Goal: Information Seeking & Learning: Understand process/instructions

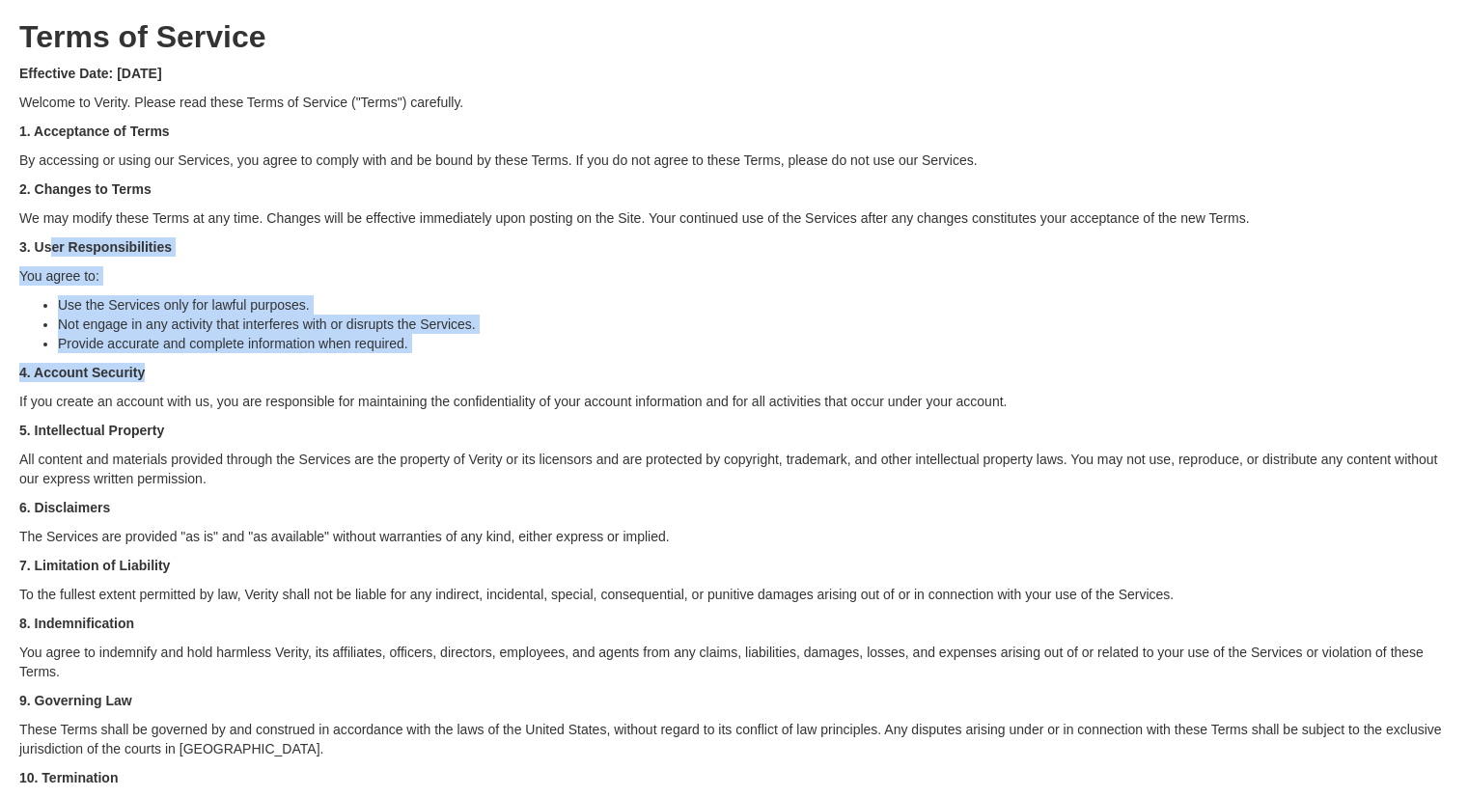
drag, startPoint x: 48, startPoint y: 252, endPoint x: 409, endPoint y: 376, distance: 381.9
click at [409, 376] on div "Terms of Service Effective Date: 9/1/2025 Welcome to Verity. Please read these …" at bounding box center [734, 727] width 1430 height 1454
click at [409, 372] on p "4. Account Security" at bounding box center [734, 372] width 1430 height 19
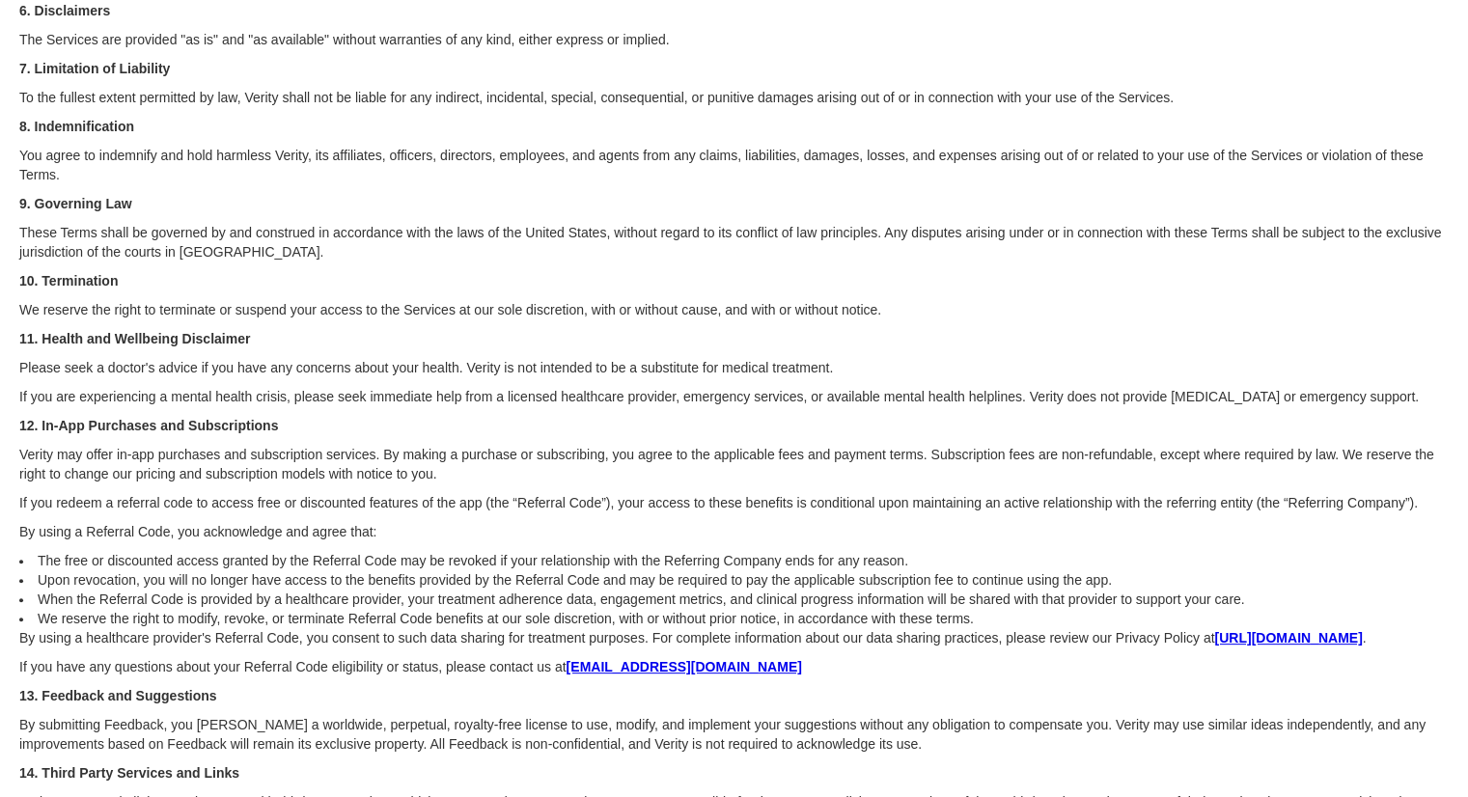
scroll to position [656, 0]
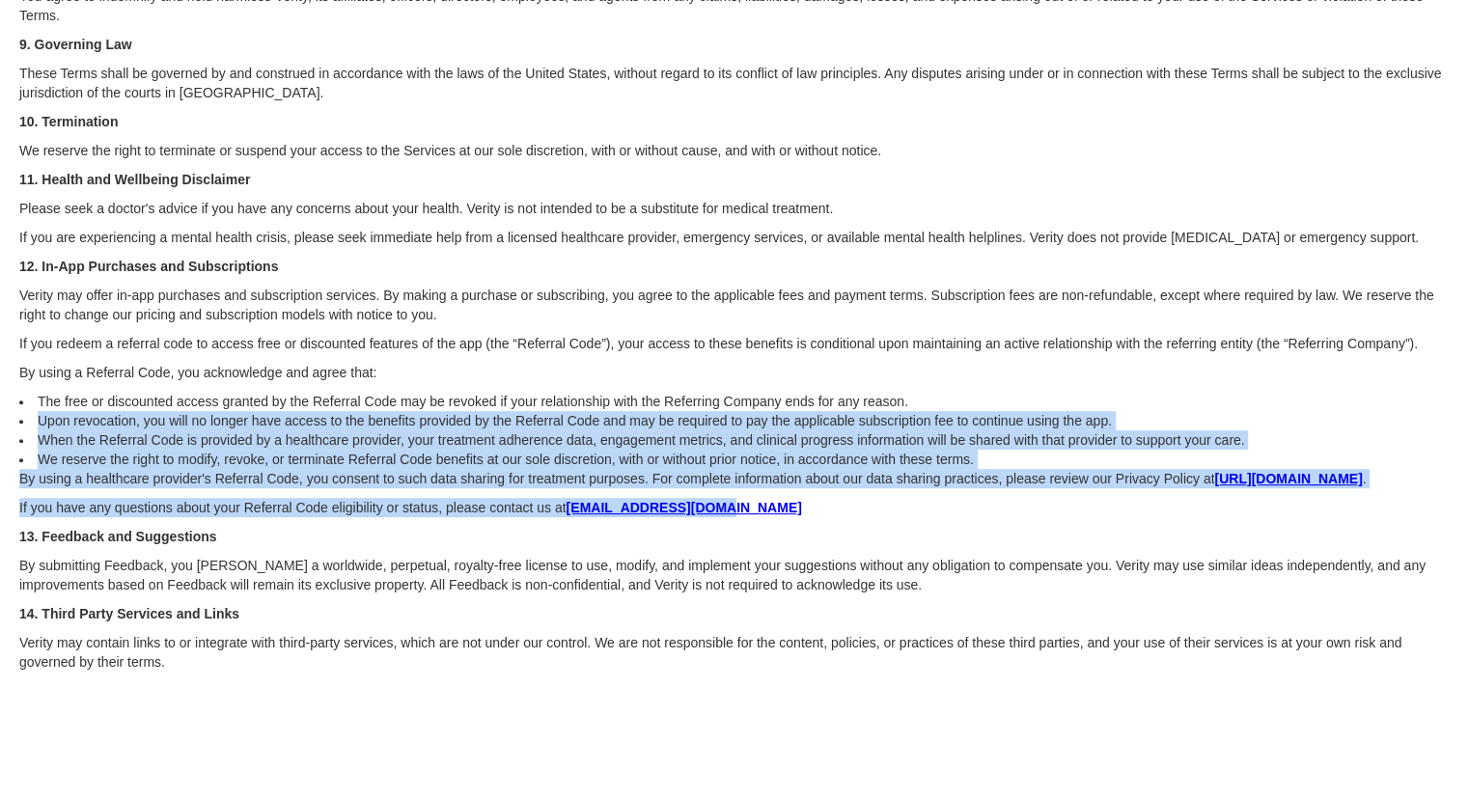
drag, startPoint x: 7, startPoint y: 416, endPoint x: 893, endPoint y: 514, distance: 891.6
click at [893, 514] on div "Terms of Service Effective Date: 9/1/2025 Welcome to Verity. Please read these …" at bounding box center [734, 71] width 1430 height 1454
click at [890, 512] on p "If you have any questions about your Referral Code eligibility or status, pleas…" at bounding box center [734, 507] width 1430 height 19
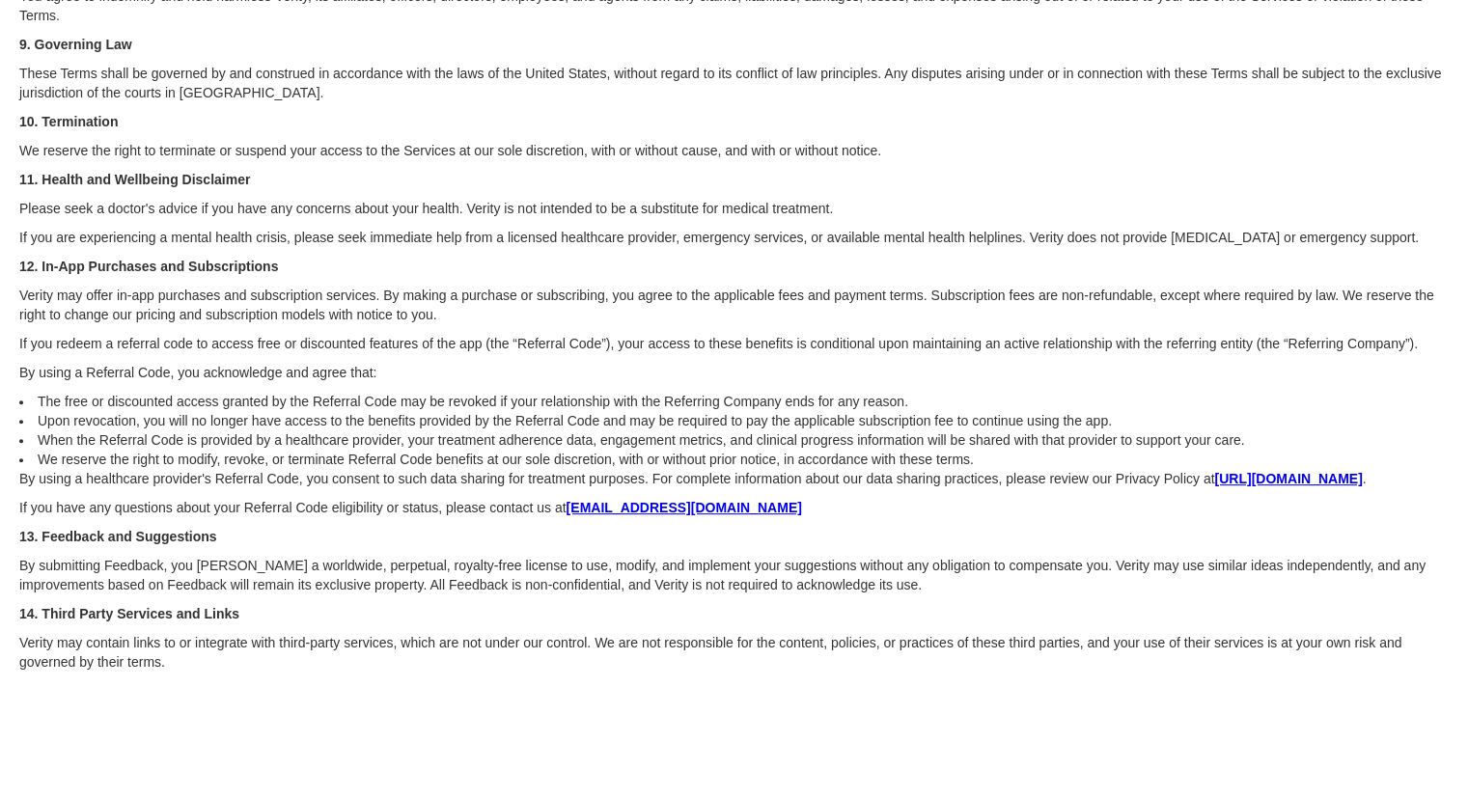
click at [753, 523] on div "Terms of Service Effective Date: 9/1/2025 Welcome to Verity. Please read these …" at bounding box center [734, 71] width 1430 height 1454
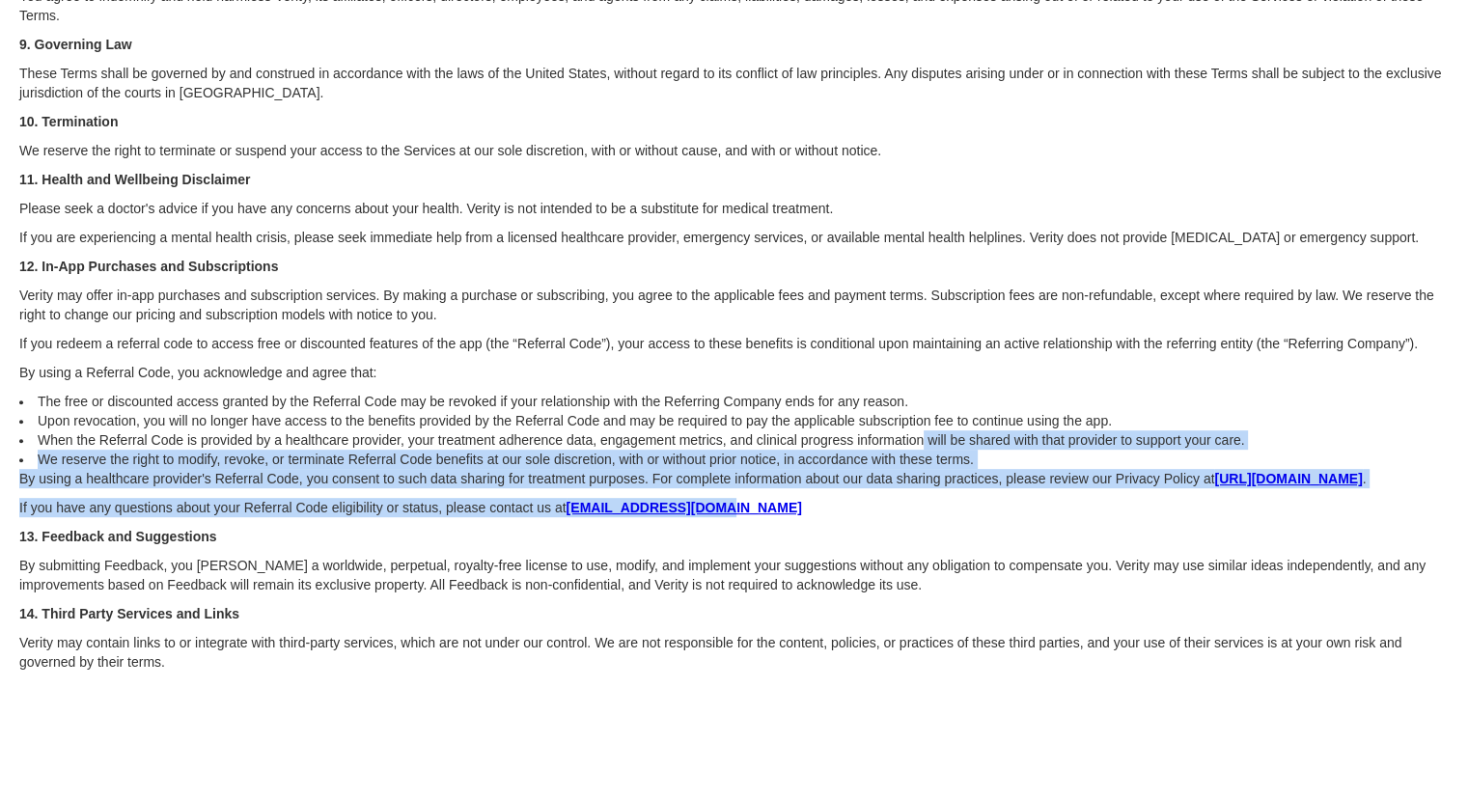
drag, startPoint x: 848, startPoint y: 514, endPoint x: 903, endPoint y: 448, distance: 86.4
click at [903, 448] on div "Terms of Service Effective Date: 9/1/2025 Welcome to Verity. Please read these …" at bounding box center [734, 71] width 1430 height 1454
click at [903, 448] on li "When the Referral Code is provided by a healthcare provider, your treatment adh…" at bounding box center [734, 440] width 1430 height 19
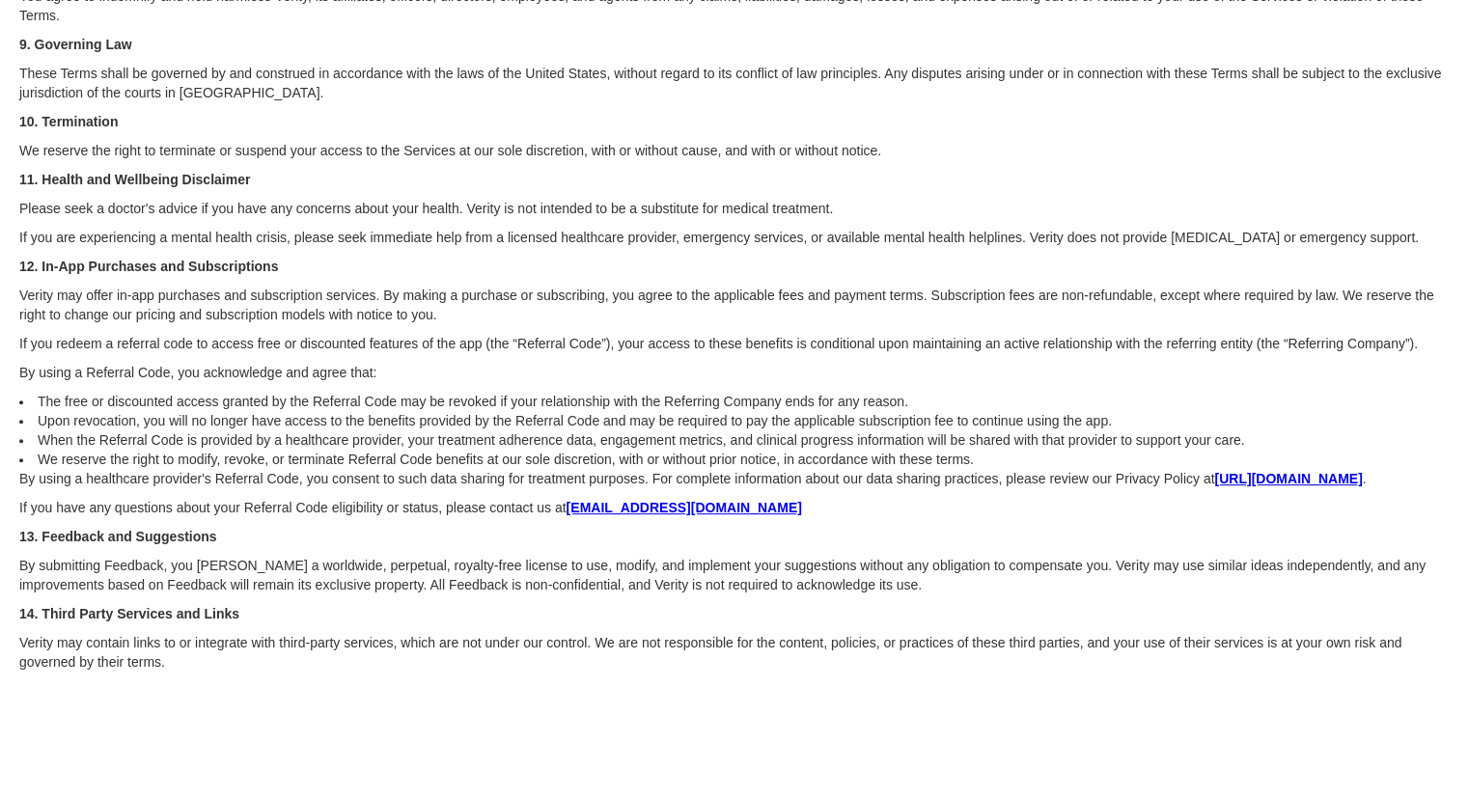
click at [1054, 509] on p "If you have any questions about your Referral Code eligibility or status, pleas…" at bounding box center [734, 507] width 1430 height 19
drag, startPoint x: 948, startPoint y: 436, endPoint x: 739, endPoint y: 443, distance: 208.6
click at [739, 443] on li "When the Referral Code is provided by a healthcare provider, your treatment adh…" at bounding box center [734, 440] width 1430 height 19
copy li "clinical progress information will be"
drag, startPoint x: 1232, startPoint y: 442, endPoint x: 709, endPoint y: 438, distance: 523.2
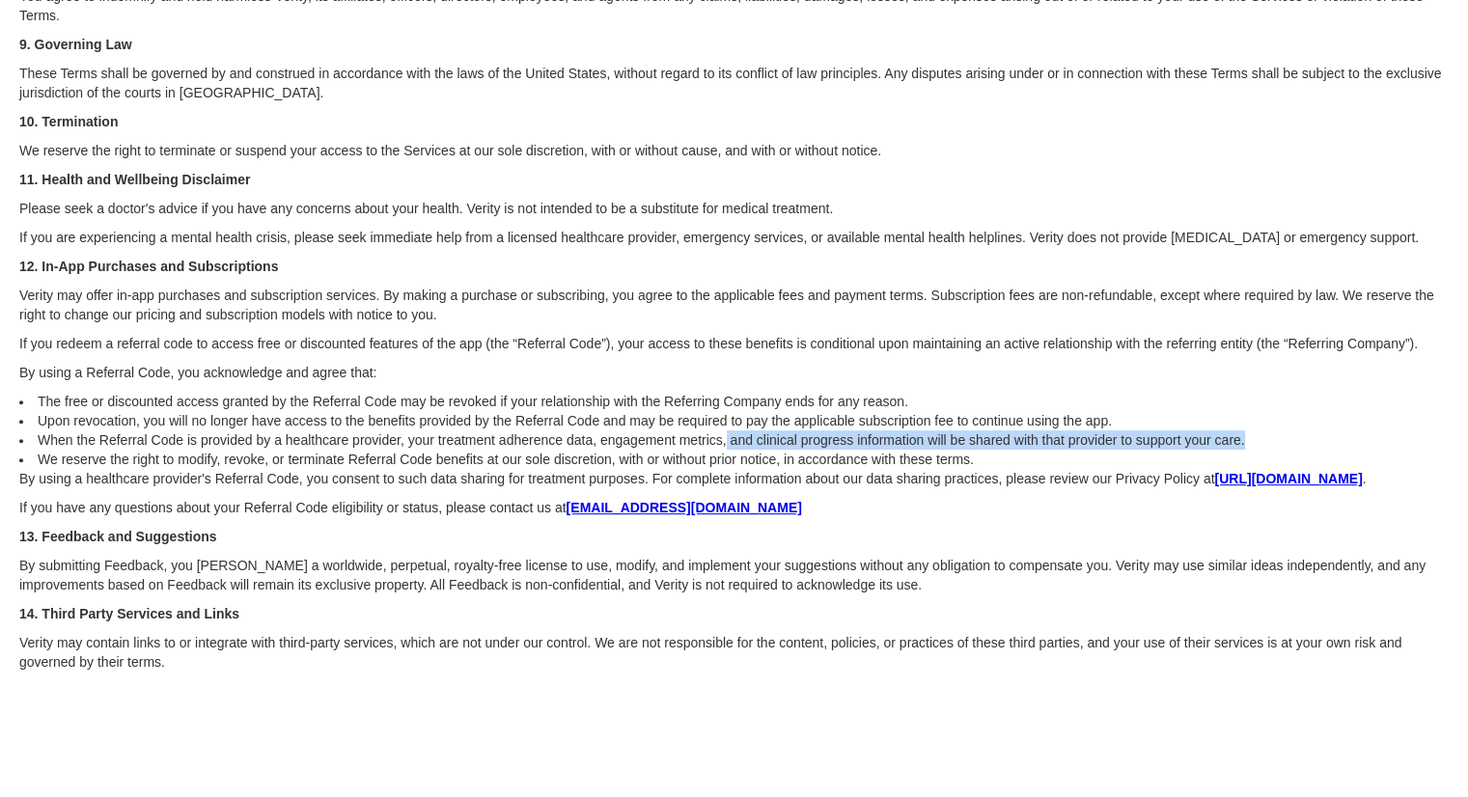
click at [709, 438] on li "When the Referral Code is provided by a healthcare provider, your treatment adh…" at bounding box center [734, 440] width 1430 height 19
copy li "and clinical progress information will be shared with that provider to support …"
